Goal: Task Accomplishment & Management: Use online tool/utility

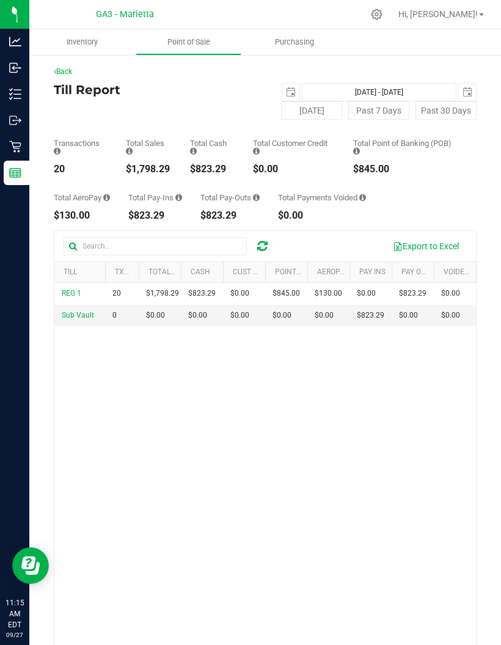
click at [16, 147] on icon at bounding box center [15, 146] width 12 height 12
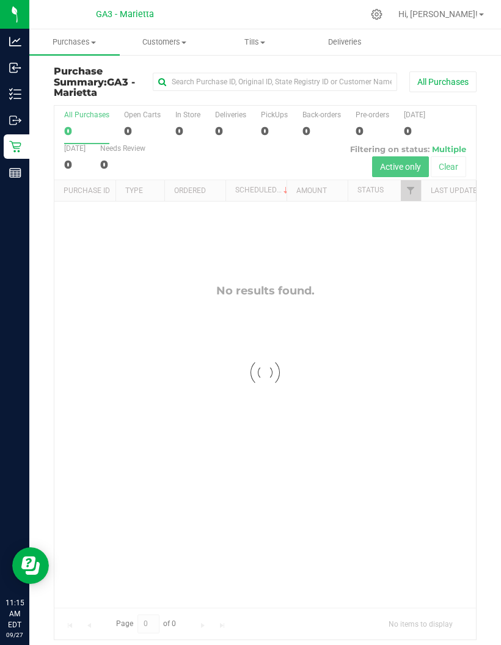
click at [261, 37] on span "Tills" at bounding box center [254, 42] width 89 height 11
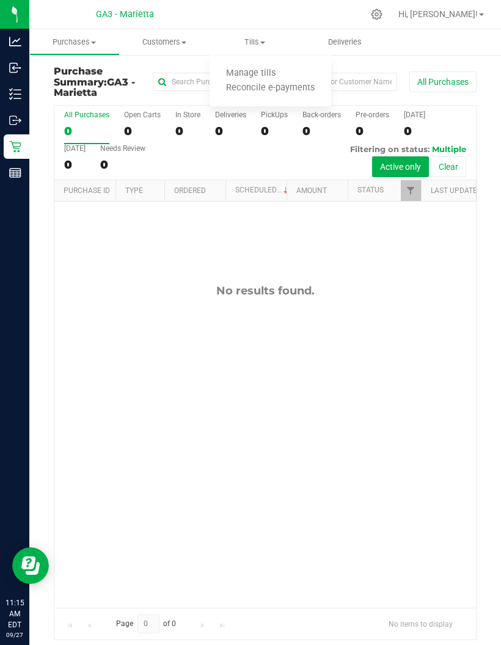
click at [267, 78] on span "Manage tills" at bounding box center [250, 73] width 82 height 10
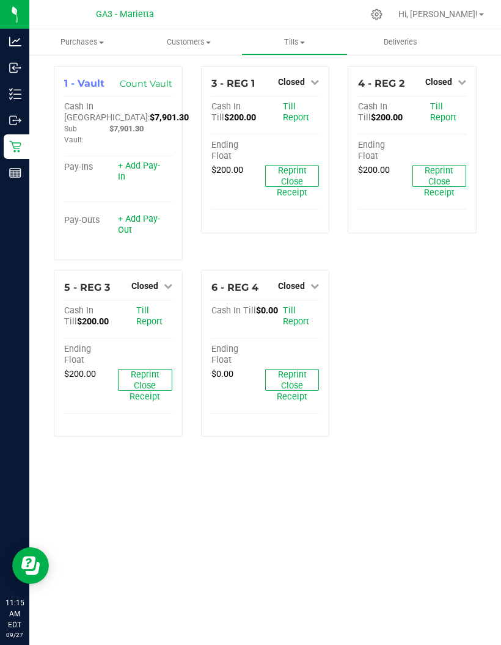
click at [311, 77] on link "Closed" at bounding box center [298, 82] width 41 height 10
click at [309, 100] on div "Open Till" at bounding box center [291, 107] width 90 height 15
click at [305, 109] on link "Open Till" at bounding box center [291, 108] width 32 height 10
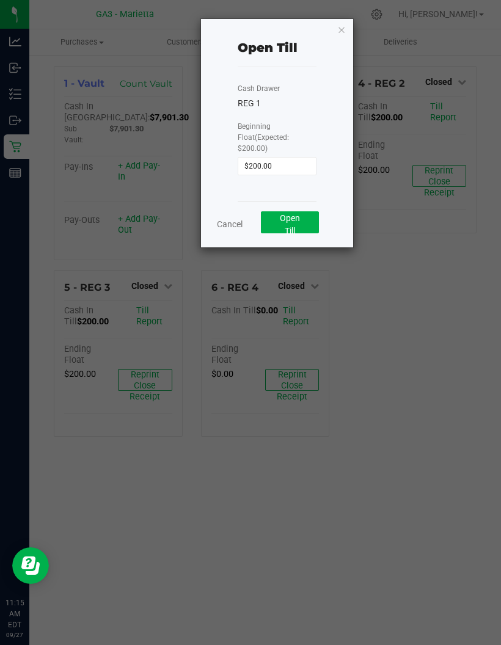
click at [288, 214] on button "Open Till" at bounding box center [290, 222] width 58 height 22
